Goal: Information Seeking & Learning: Learn about a topic

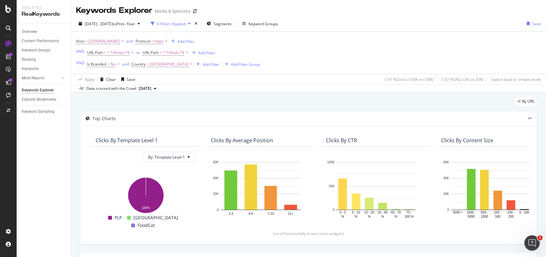
scroll to position [170, 0]
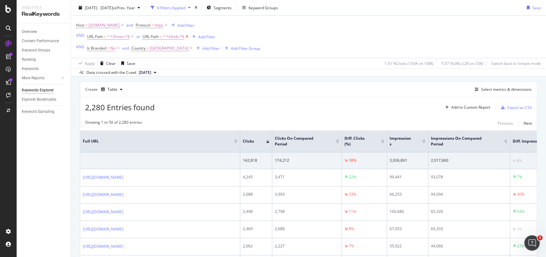
click at [187, 38] on icon at bounding box center [186, 37] width 5 height 6
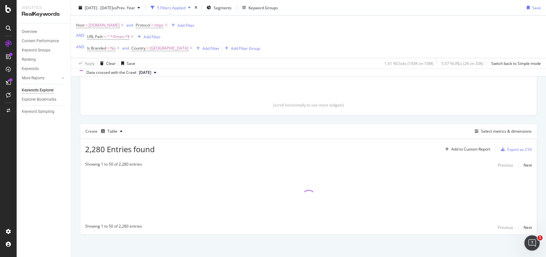
scroll to position [128, 0]
click at [121, 39] on span "^.*/l/men.*$" at bounding box center [118, 36] width 22 height 9
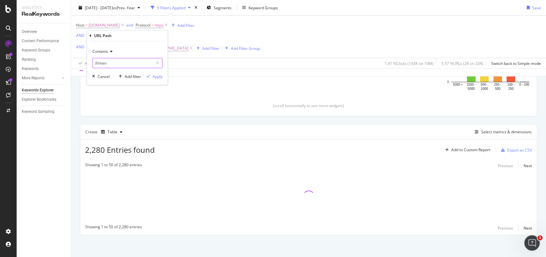
click at [103, 62] on input "/l/men" at bounding box center [122, 63] width 60 height 10
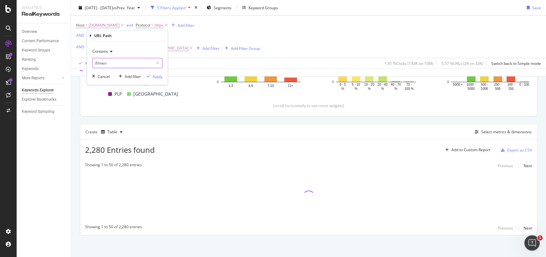
click at [103, 62] on input "/l/men" at bounding box center [122, 63] width 60 height 10
click at [108, 64] on input "/l/men" at bounding box center [122, 63] width 60 height 10
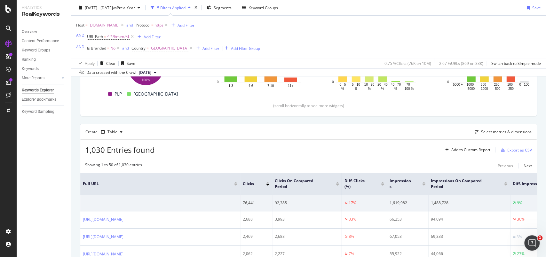
scroll to position [170, 0]
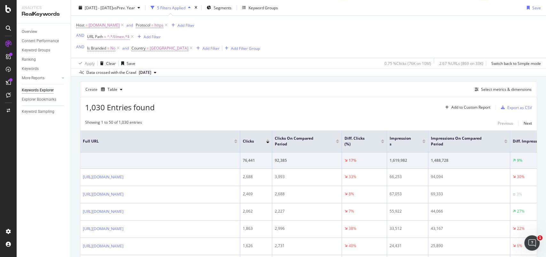
click at [122, 36] on span "^.*/l/men.*$" at bounding box center [118, 36] width 22 height 9
click at [113, 63] on input "/l/men" at bounding box center [122, 63] width 60 height 10
type input "/l/gifts"
click at [155, 74] on div "Apply" at bounding box center [157, 76] width 10 height 5
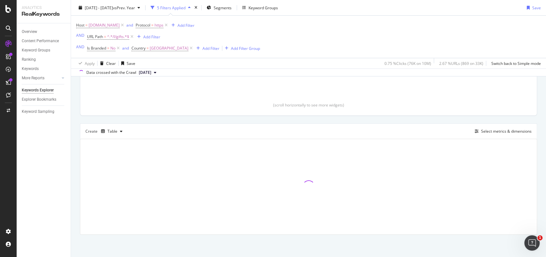
scroll to position [128, 0]
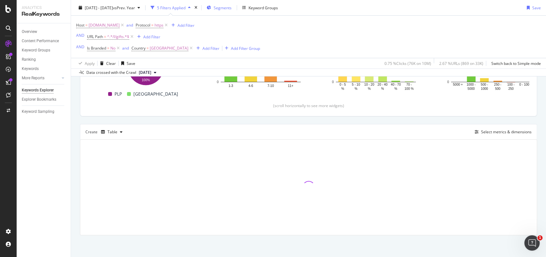
click at [231, 8] on span "Segments" at bounding box center [223, 7] width 18 height 5
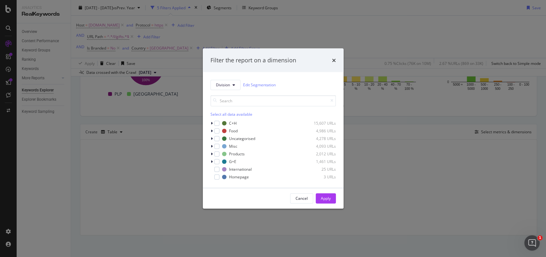
click at [210, 159] on div "Division Edit Segmentation Select all data available C+H 15,607 URLs Food 4,986…" at bounding box center [273, 130] width 141 height 116
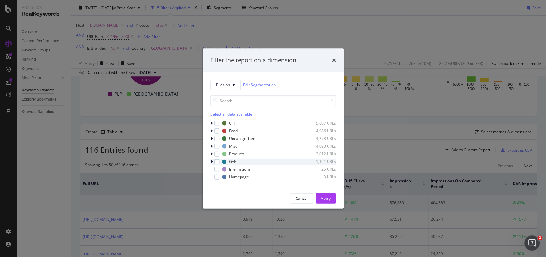
click at [212, 161] on icon "modal" at bounding box center [212, 162] width 2 height 4
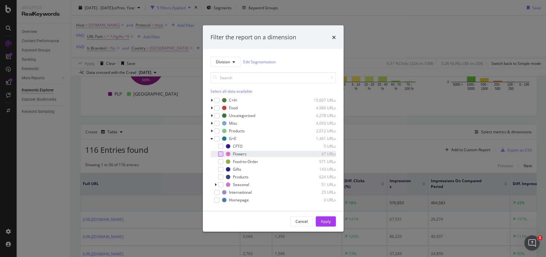
click at [218, 152] on div "modal" at bounding box center [220, 153] width 5 height 5
click at [219, 169] on div "modal" at bounding box center [220, 169] width 5 height 5
click at [220, 183] on div "modal" at bounding box center [220, 184] width 5 height 5
click at [324, 222] on div "Apply" at bounding box center [326, 221] width 10 height 5
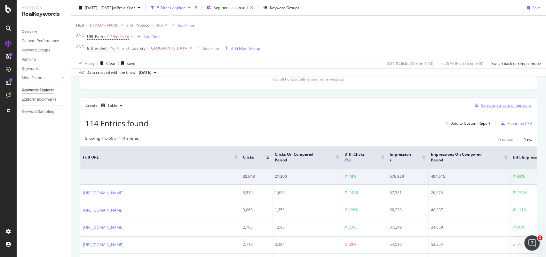
click at [501, 104] on div "Select metrics & dimensions" at bounding box center [506, 105] width 51 height 5
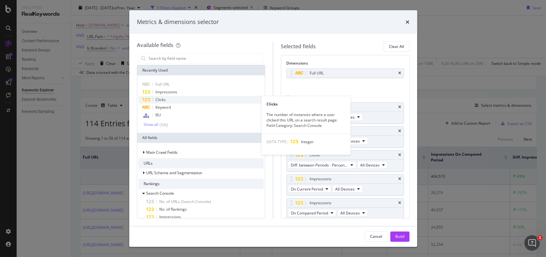
click at [164, 98] on span "Clicks" at bounding box center [160, 99] width 10 height 5
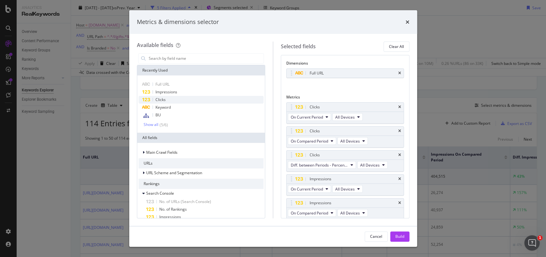
scroll to position [49, 0]
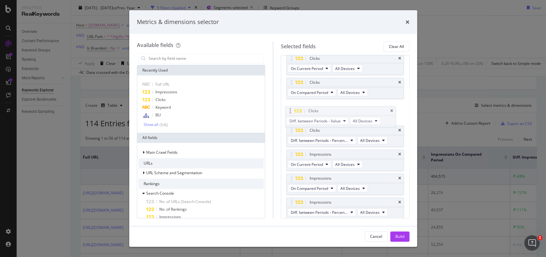
drag, startPoint x: 293, startPoint y: 202, endPoint x: 292, endPoint y: 112, distance: 90.2
click at [292, 112] on body "Analytics RealKeywords Overview Content Performance Keyword Groups Ranking Keyw…" at bounding box center [273, 128] width 546 height 257
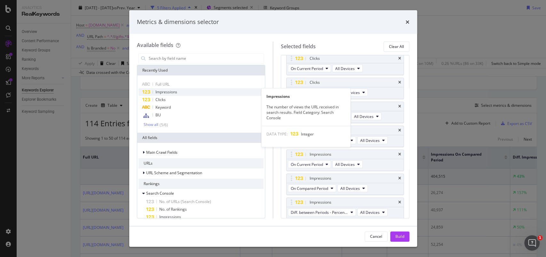
click at [174, 91] on span "Impressions" at bounding box center [166, 91] width 22 height 5
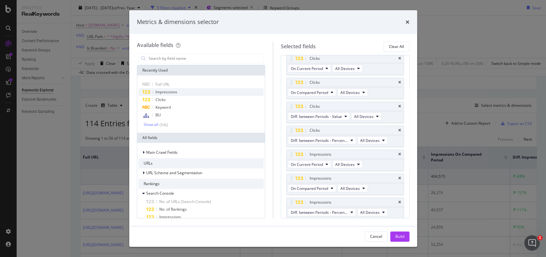
scroll to position [73, 0]
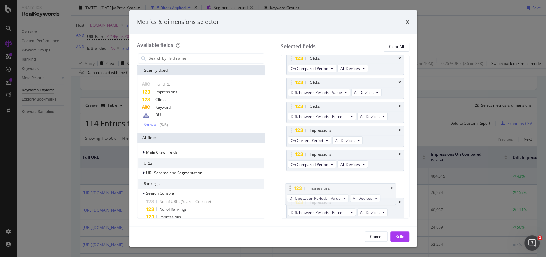
drag, startPoint x: 289, startPoint y: 201, endPoint x: 289, endPoint y: 184, distance: 16.6
click at [289, 184] on body "Analytics RealKeywords Overview Content Performance Keyword Groups Ranking Keyw…" at bounding box center [273, 128] width 546 height 257
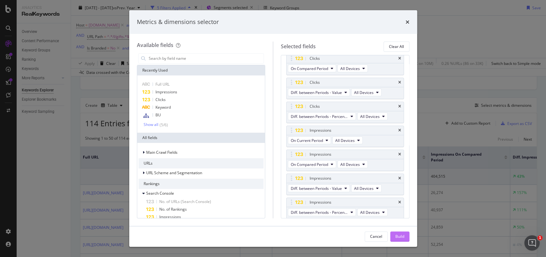
click at [404, 237] on button "Build" at bounding box center [399, 236] width 19 height 10
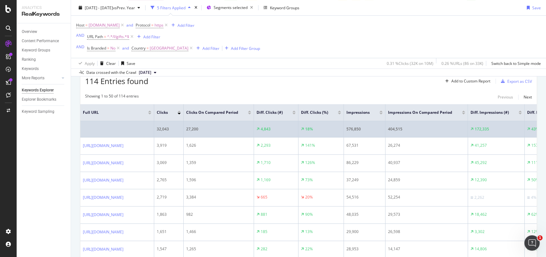
scroll to position [210, 0]
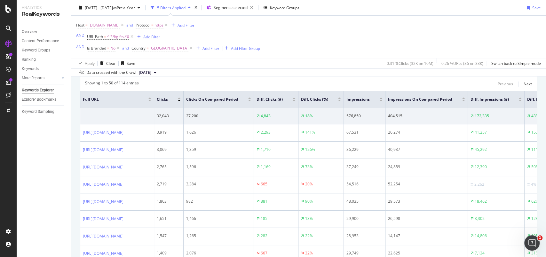
click at [295, 100] on div at bounding box center [293, 101] width 3 height 2
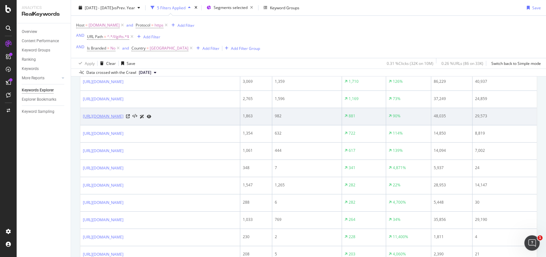
scroll to position [295, 0]
